Goal: Transaction & Acquisition: Purchase product/service

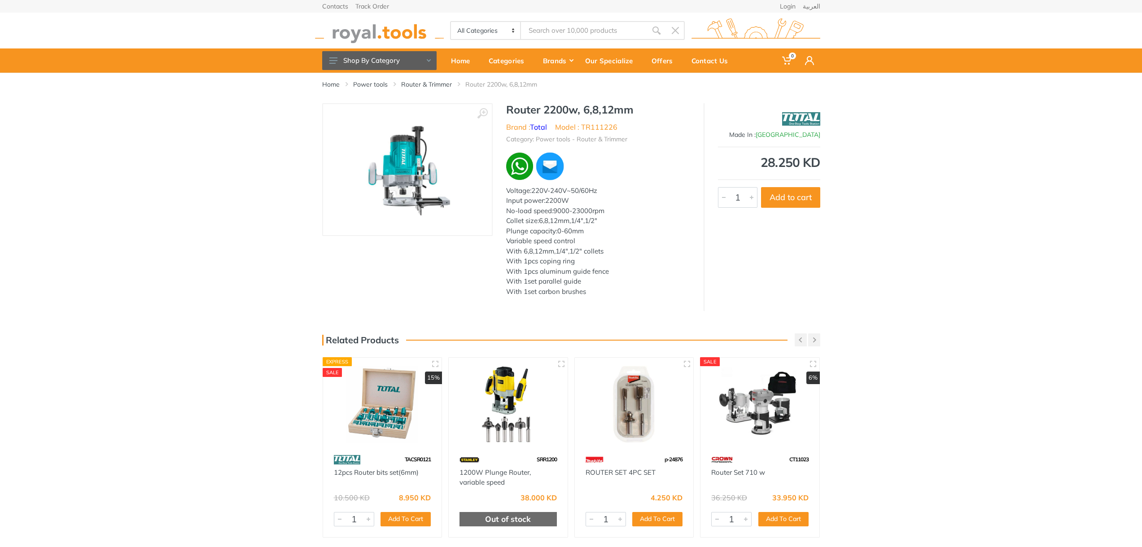
click at [556, 229] on div "Plunge capacity:0-60mm" at bounding box center [598, 231] width 184 height 10
click at [394, 163] on img at bounding box center [407, 169] width 110 height 113
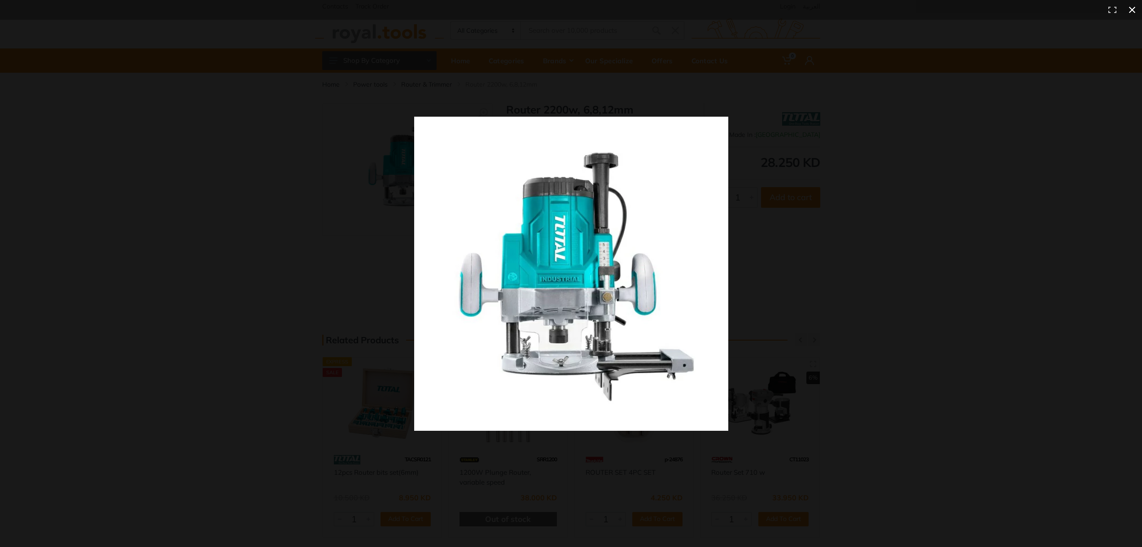
click at [1136, 4] on button at bounding box center [1133, 10] width 20 height 20
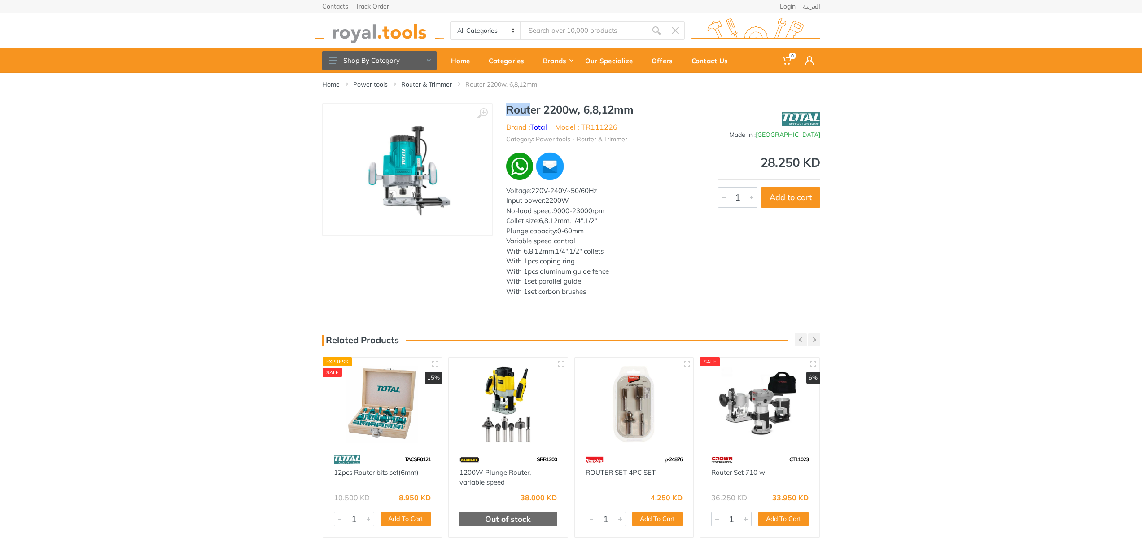
drag, startPoint x: 507, startPoint y: 110, endPoint x: 529, endPoint y: 110, distance: 22.0
click at [529, 110] on h1 "Router 2200w, 6,8,12mm" at bounding box center [598, 109] width 184 height 13
click at [567, 252] on div "With 6,8,12mm,1/4",1/2" collets" at bounding box center [598, 251] width 184 height 10
click at [410, 406] on img at bounding box center [382, 404] width 103 height 77
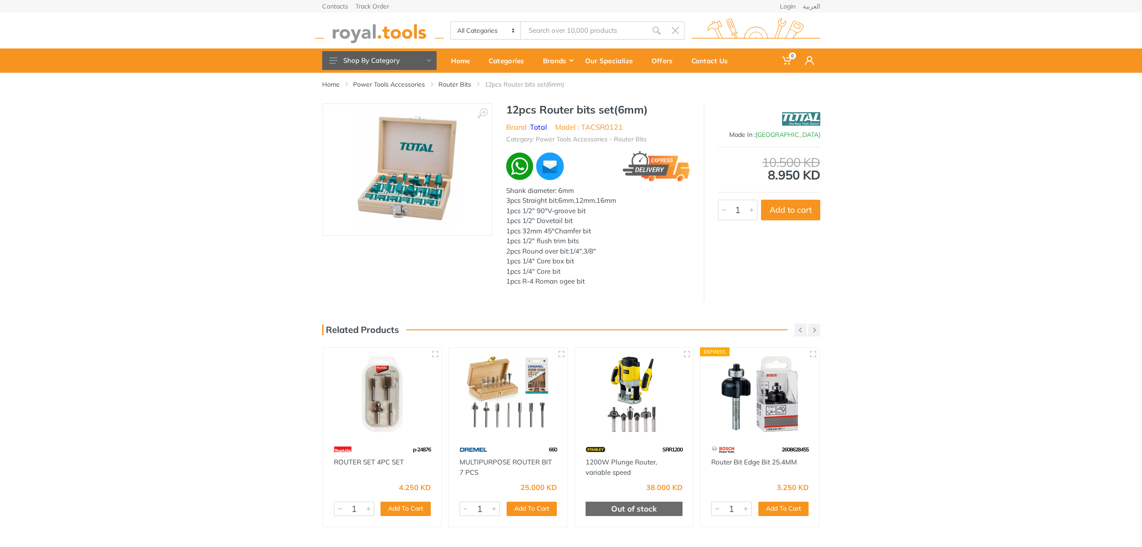
click at [411, 209] on img at bounding box center [407, 169] width 106 height 113
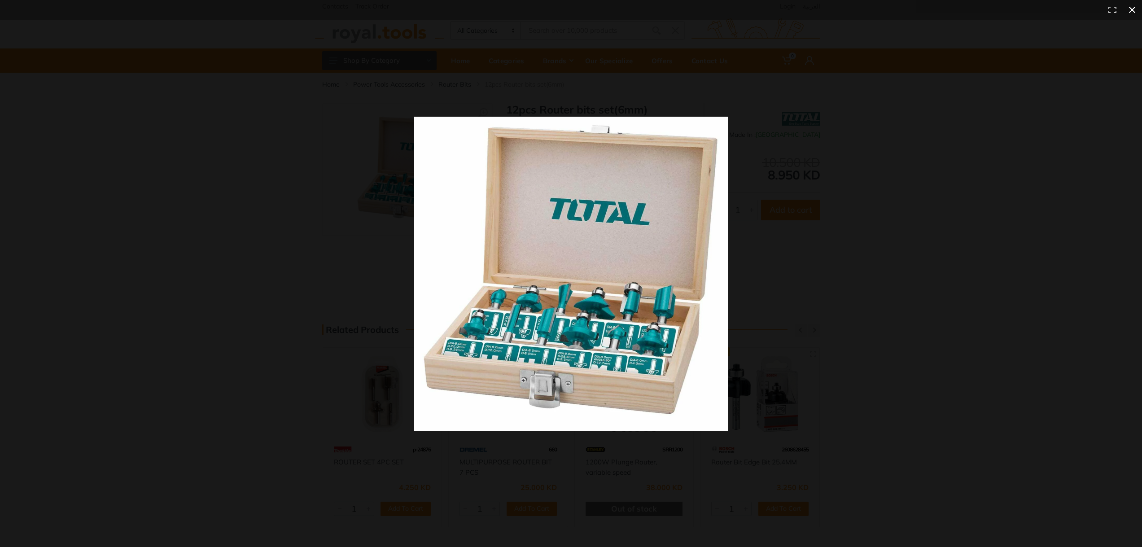
click at [791, 127] on div at bounding box center [767, 286] width 707 height 338
